Goal: Information Seeking & Learning: Learn about a topic

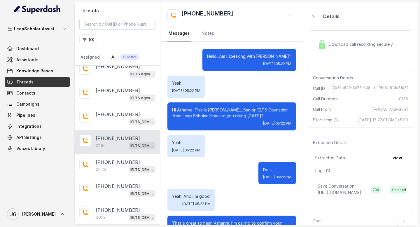
scroll to position [246, 0]
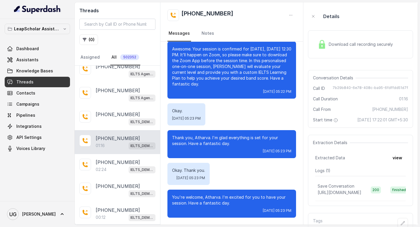
click at [50, 82] on link "Threads" at bounding box center [37, 82] width 65 height 11
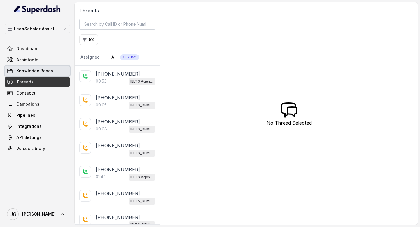
click at [43, 69] on span "Knowledge Bases" at bounding box center [34, 71] width 37 height 6
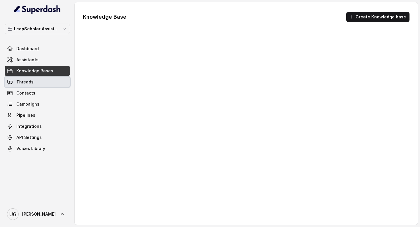
click at [41, 82] on link "Threads" at bounding box center [37, 82] width 65 height 11
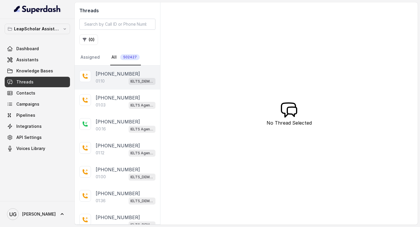
click at [112, 82] on div "01:10 IELTS_DEMO_gk (agent 1)" at bounding box center [126, 81] width 60 height 8
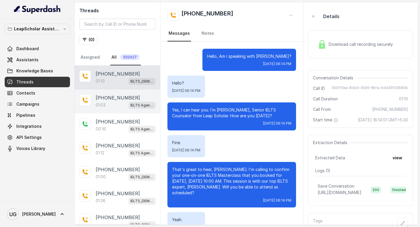
click at [113, 108] on div "01:03 IELTS Agent 2" at bounding box center [126, 105] width 60 height 8
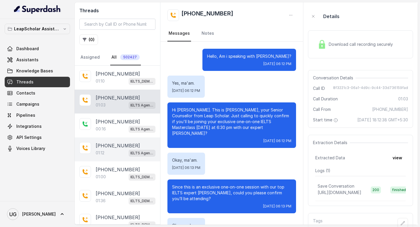
click at [107, 154] on div "01:12 IELTS Agent 2" at bounding box center [126, 153] width 60 height 8
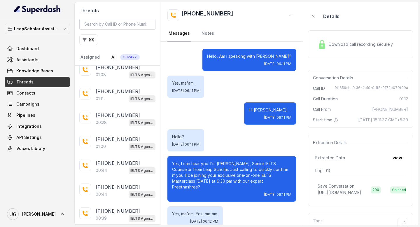
scroll to position [728, 0]
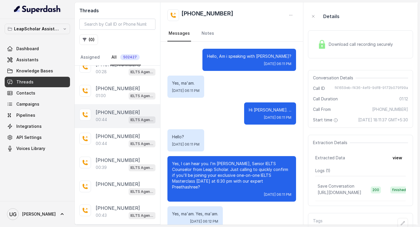
click at [103, 117] on p "00:44" at bounding box center [101, 120] width 11 height 6
